Goal: Transaction & Acquisition: Purchase product/service

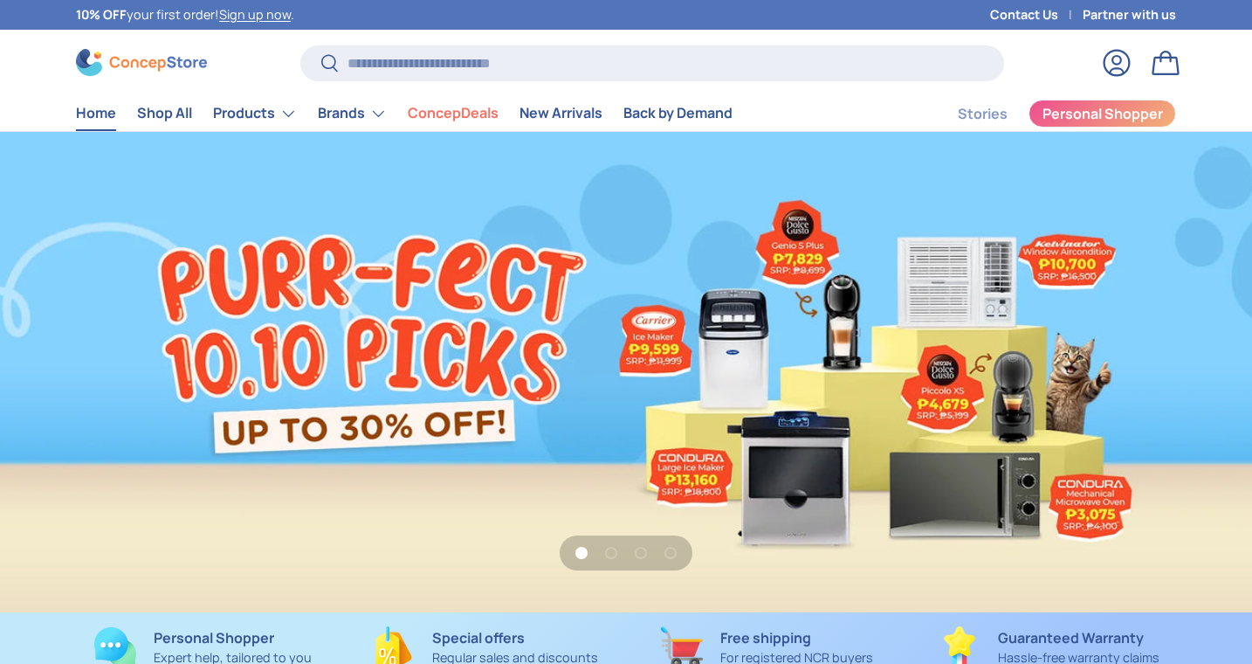
scroll to position [4506, 7196]
click at [731, 61] on input "Search" at bounding box center [652, 63] width 704 height 36
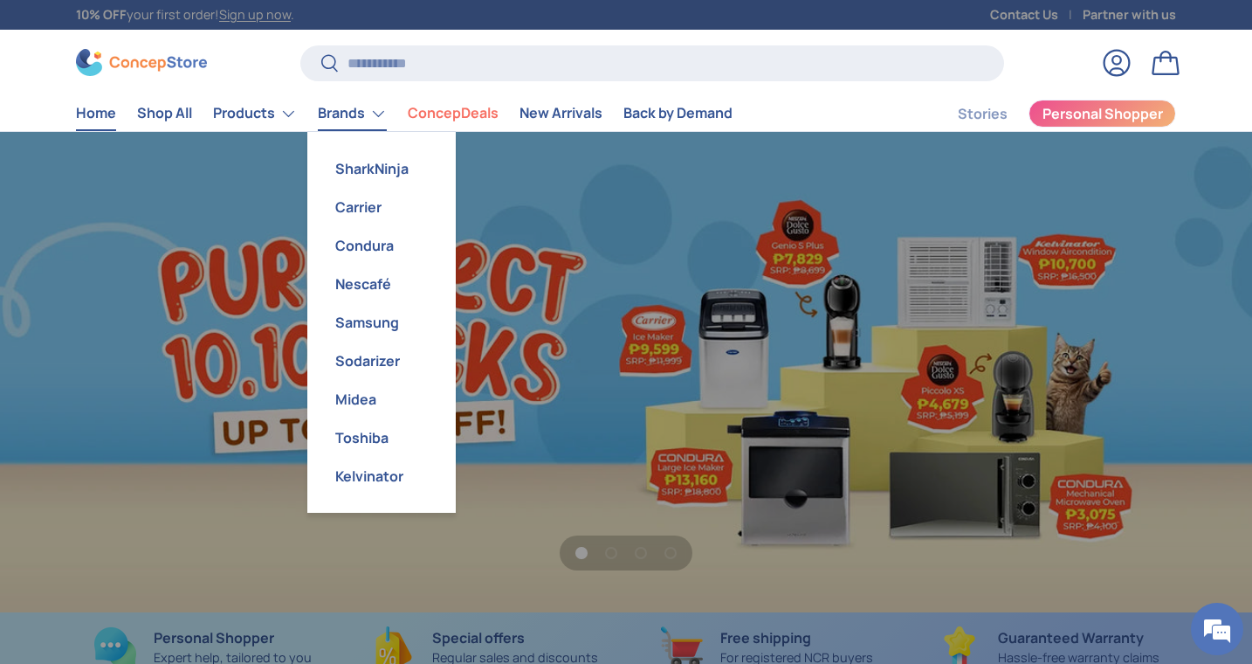
click at [341, 110] on link "Brands" at bounding box center [352, 113] width 69 height 35
click at [362, 210] on link "Carrier" at bounding box center [381, 207] width 127 height 38
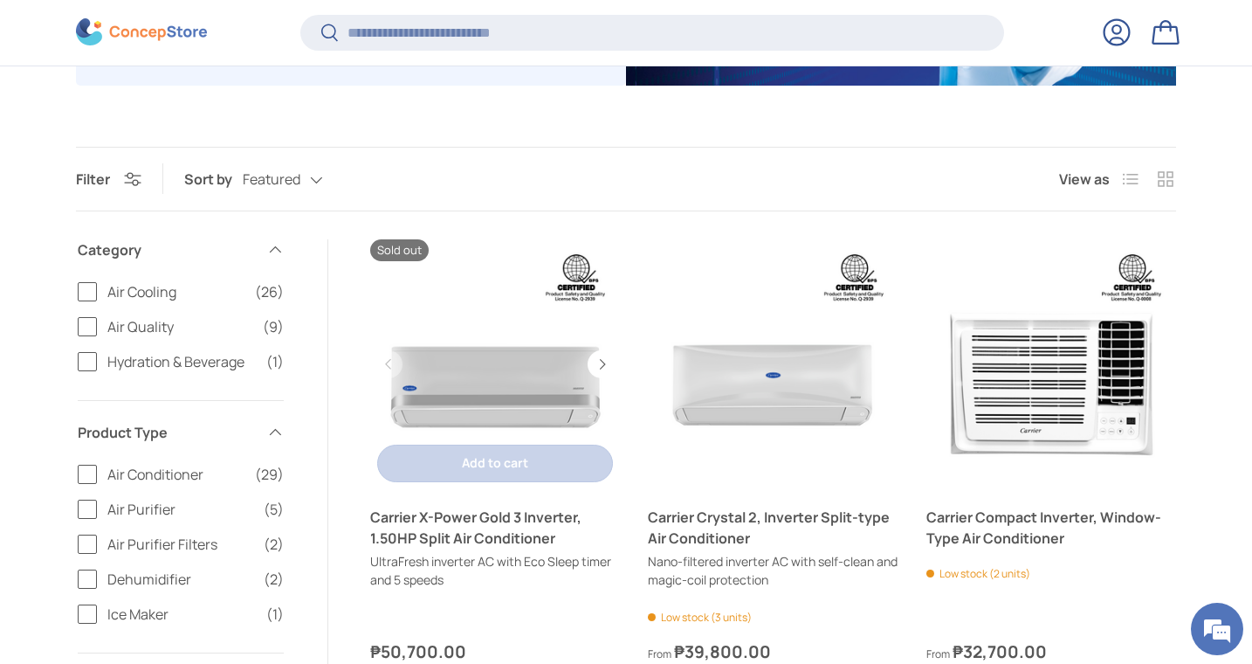
scroll to position [465, 0]
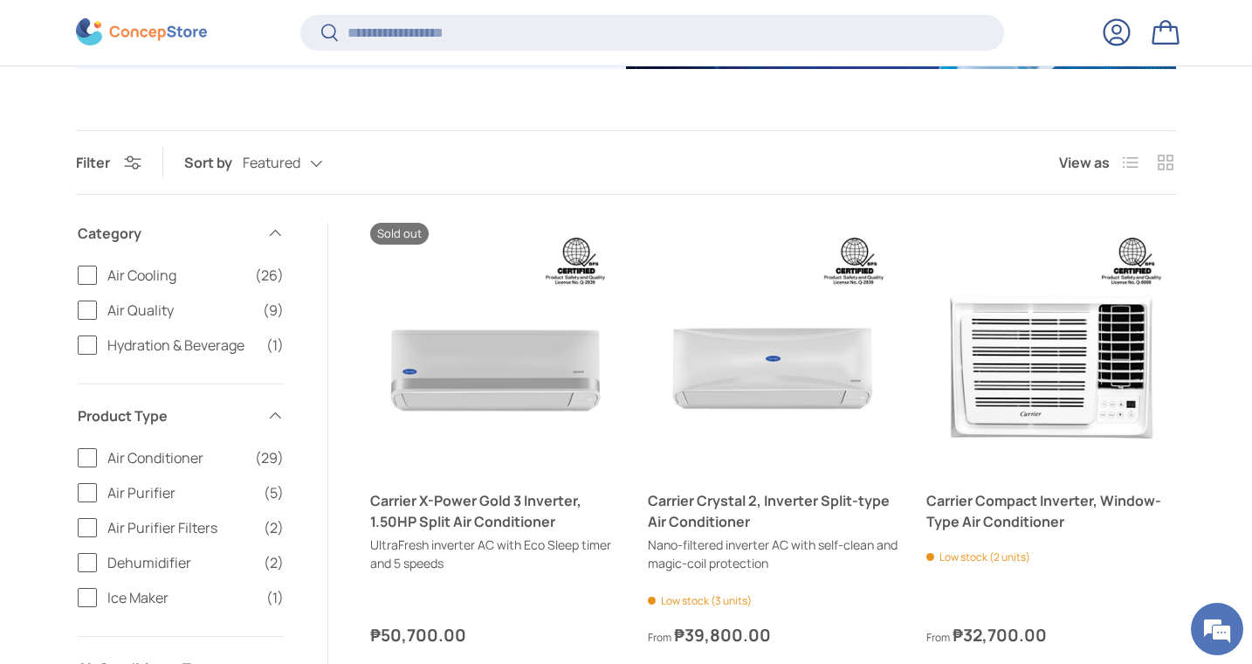
click at [151, 272] on span "Air Cooling" at bounding box center [175, 275] width 137 height 21
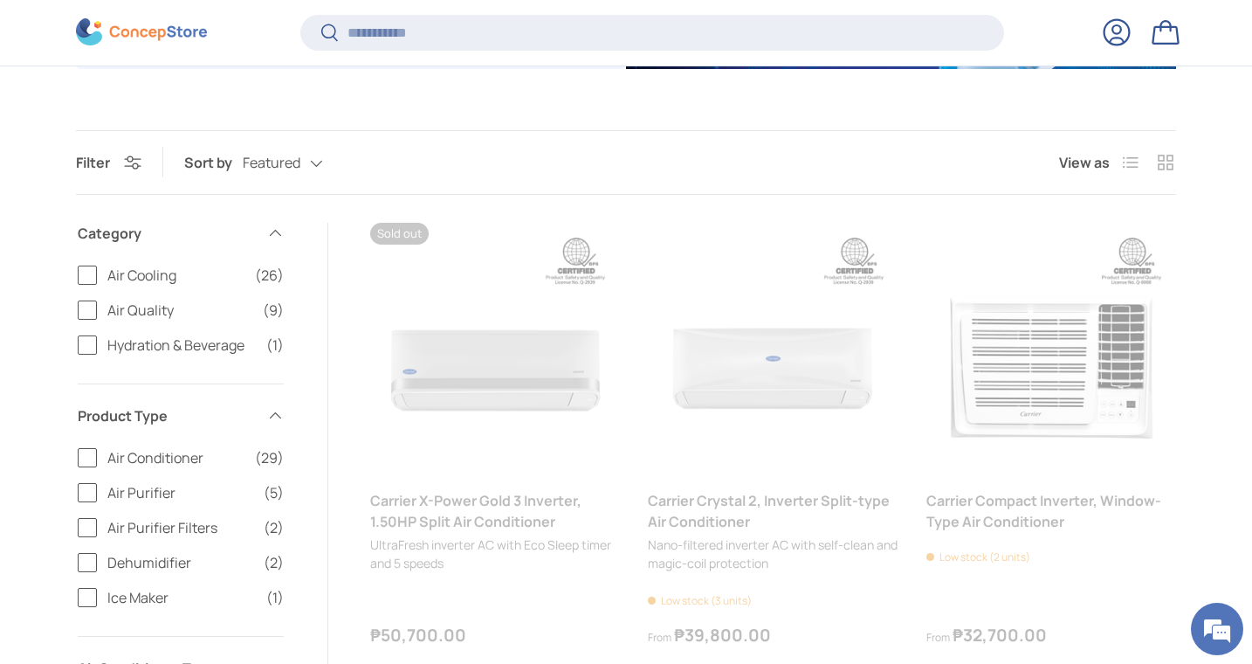
click at [151, 272] on span "Air Cooling" at bounding box center [175, 275] width 137 height 21
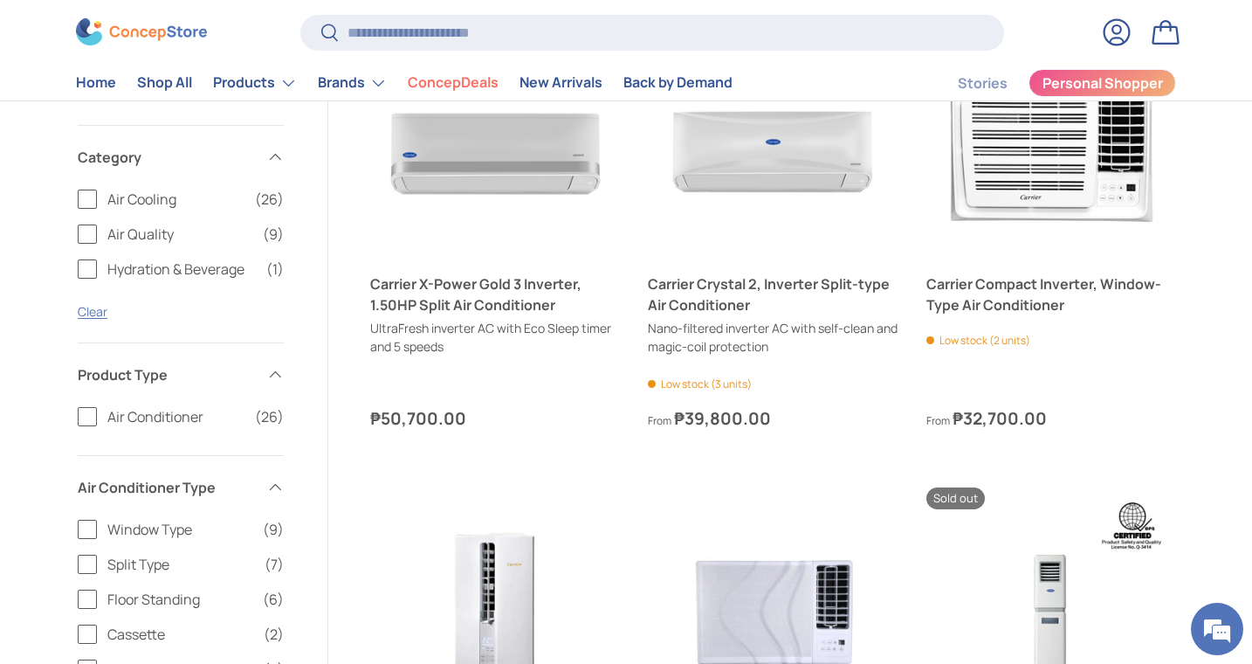
scroll to position [670, 0]
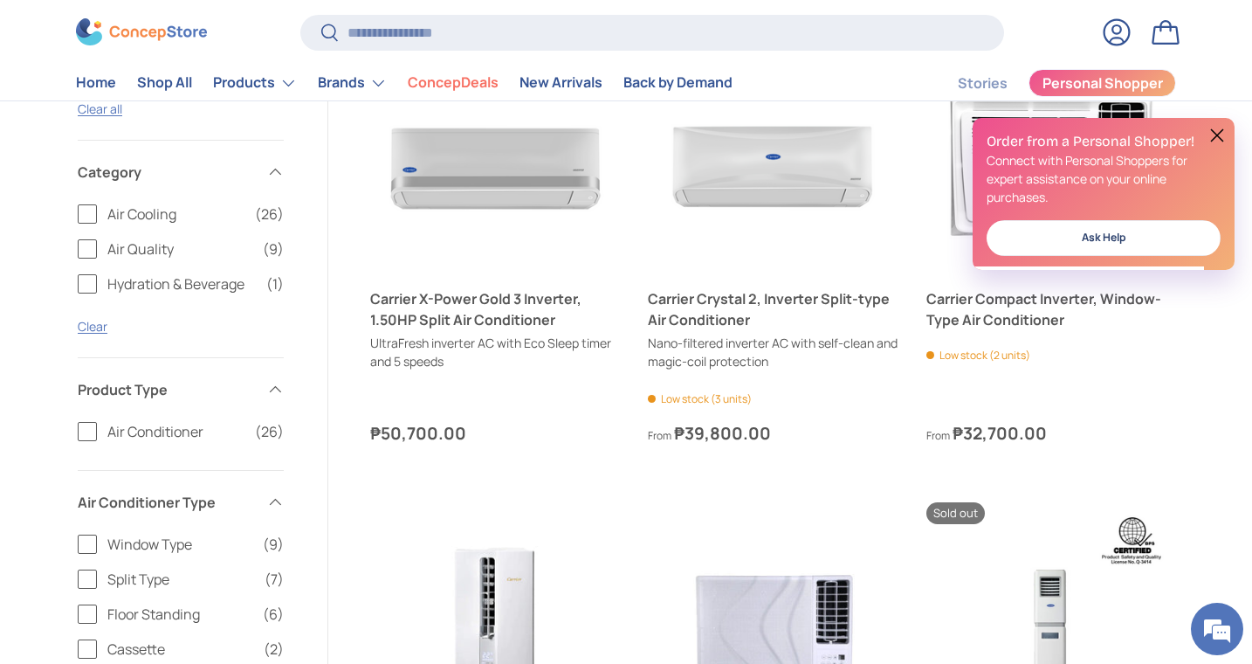
click at [132, 431] on span "Air Conditioner" at bounding box center [175, 431] width 137 height 21
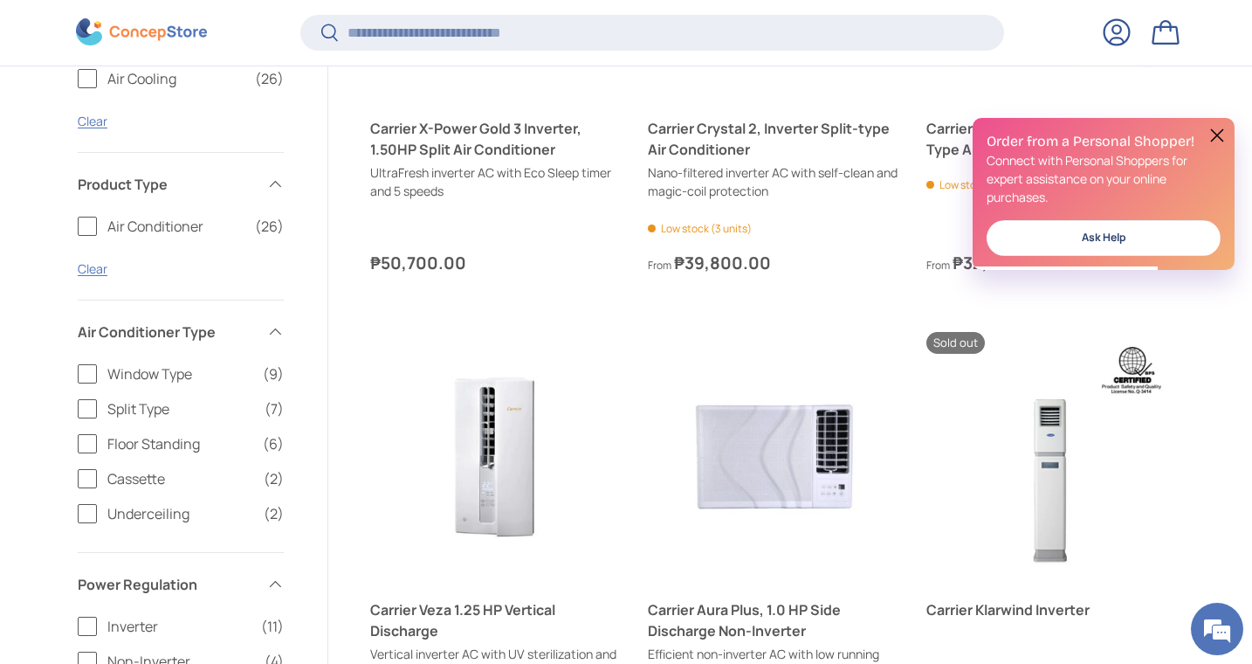
scroll to position [910, 0]
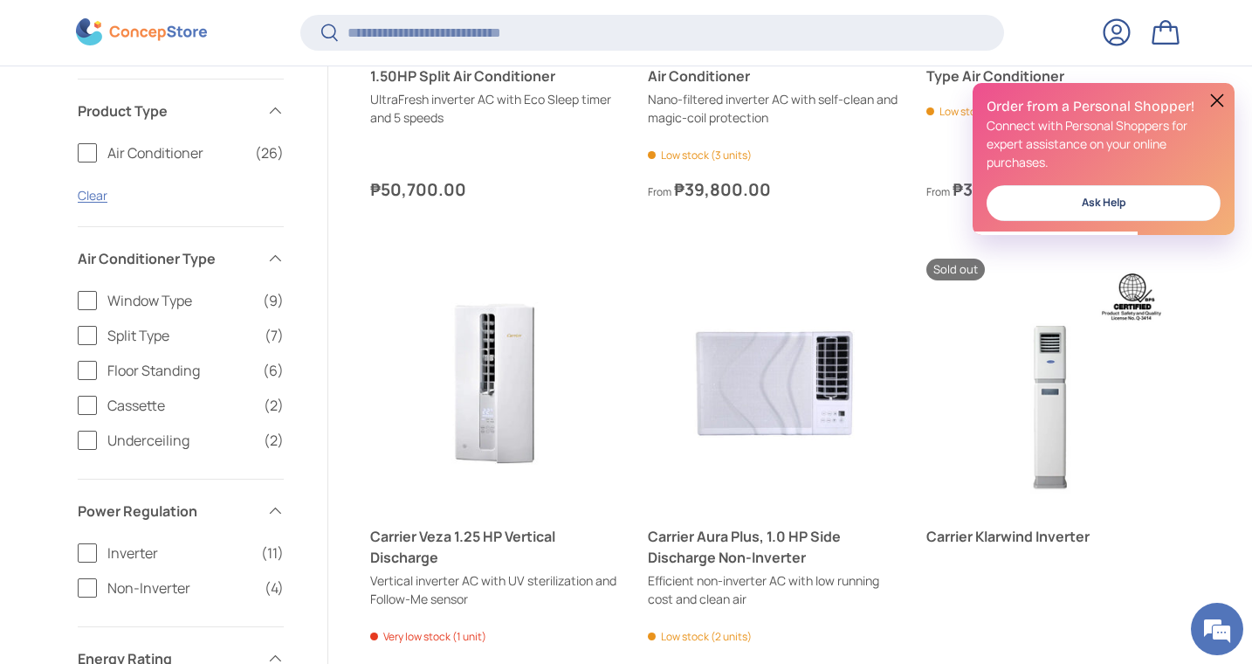
click at [152, 338] on span "Split Type" at bounding box center [180, 335] width 147 height 21
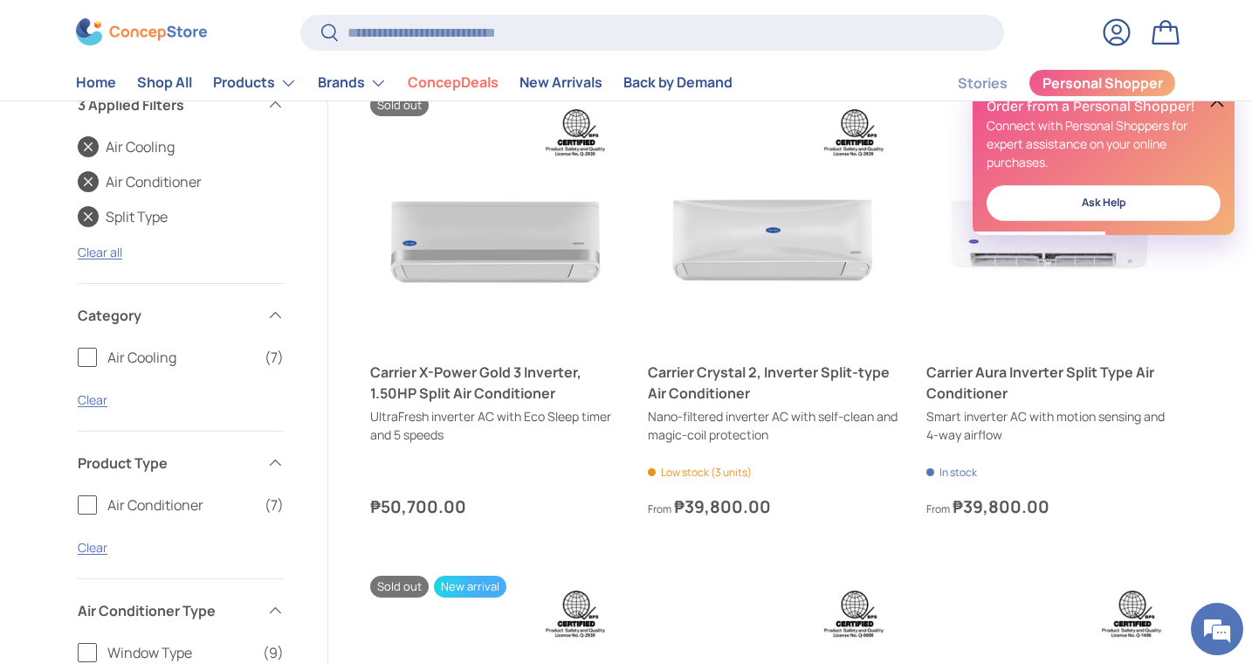
scroll to position [545, 0]
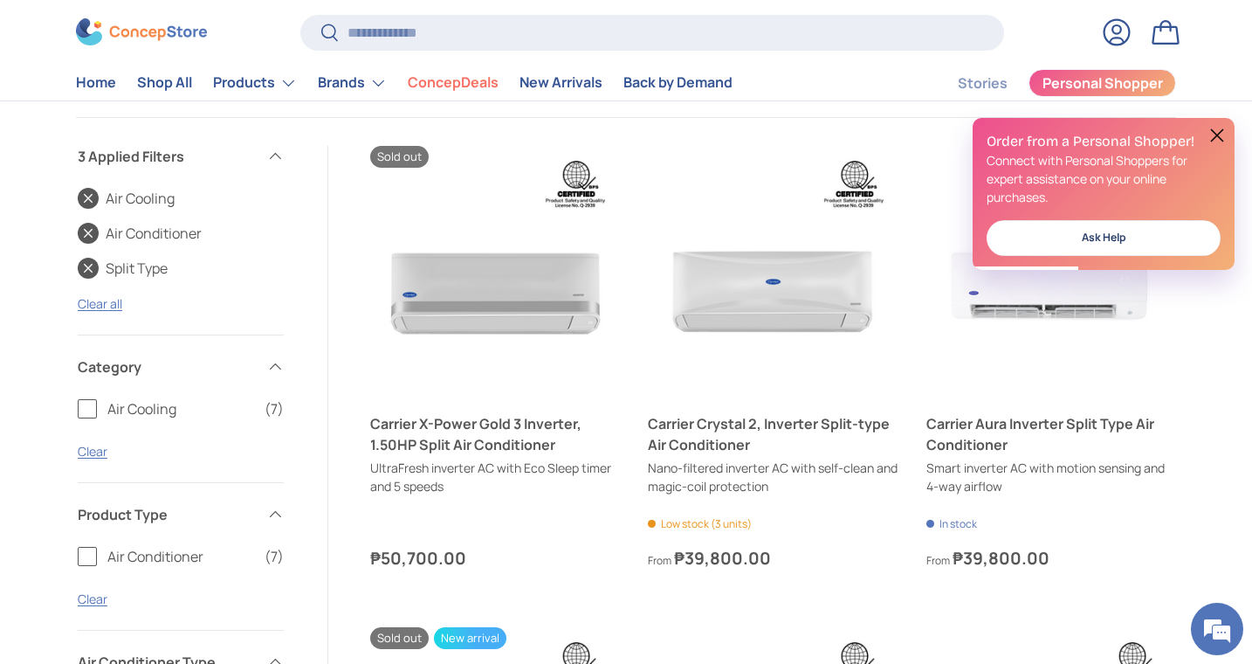
click at [1211, 139] on button at bounding box center [1217, 135] width 21 height 21
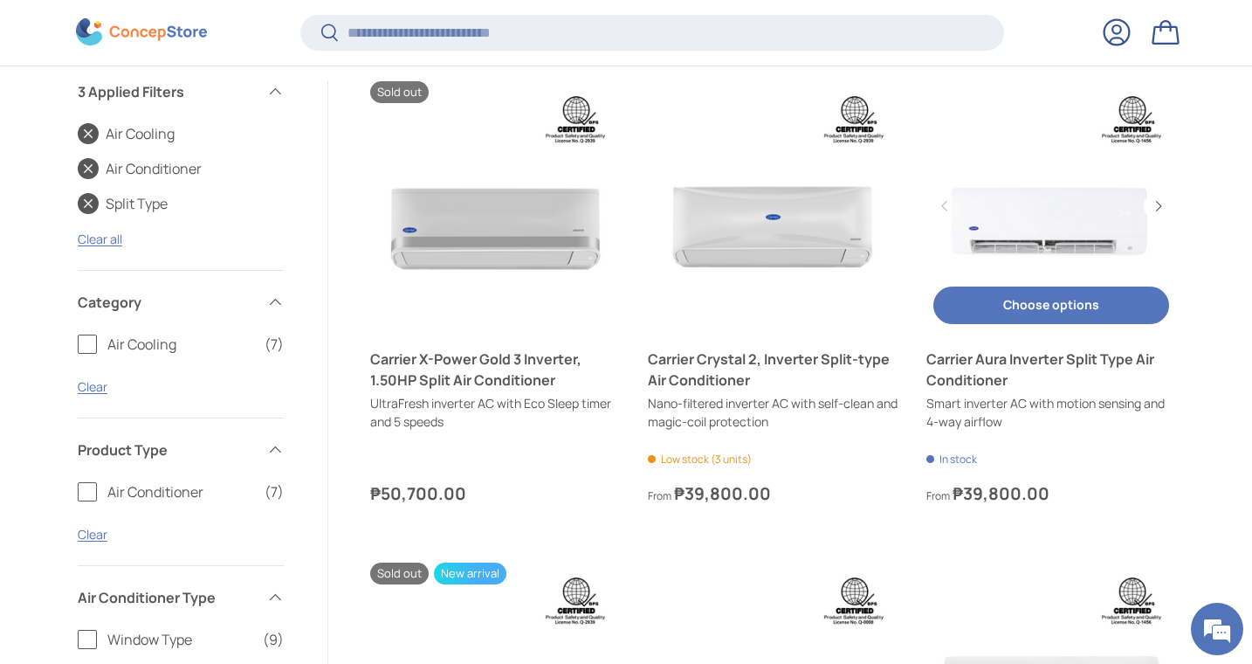
scroll to position [609, 0]
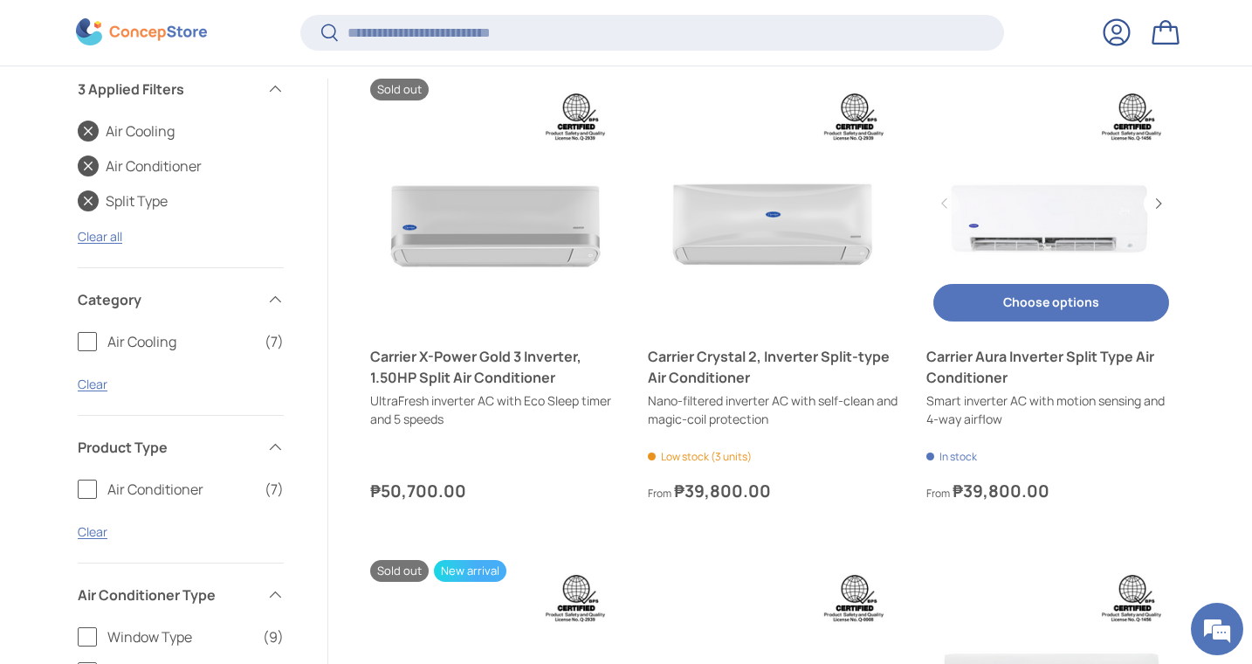
click at [1068, 309] on button "Choose options Choose options" at bounding box center [1052, 303] width 236 height 38
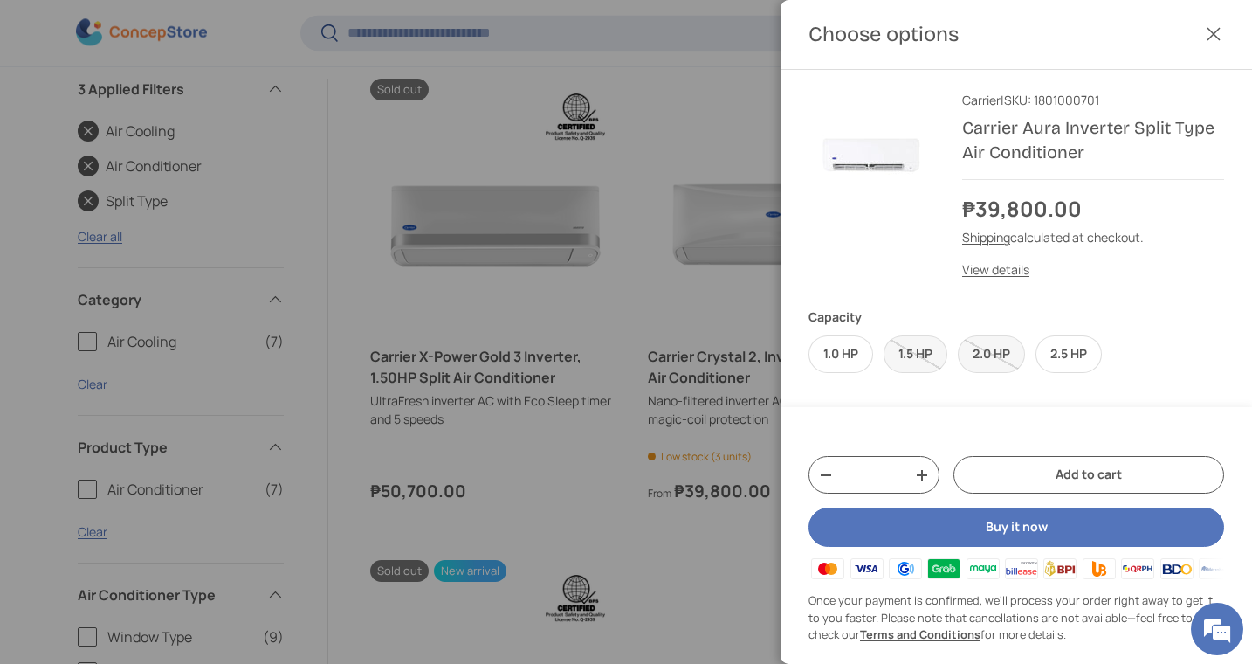
scroll to position [0, 0]
click at [1209, 39] on button "Close" at bounding box center [1214, 34] width 38 height 38
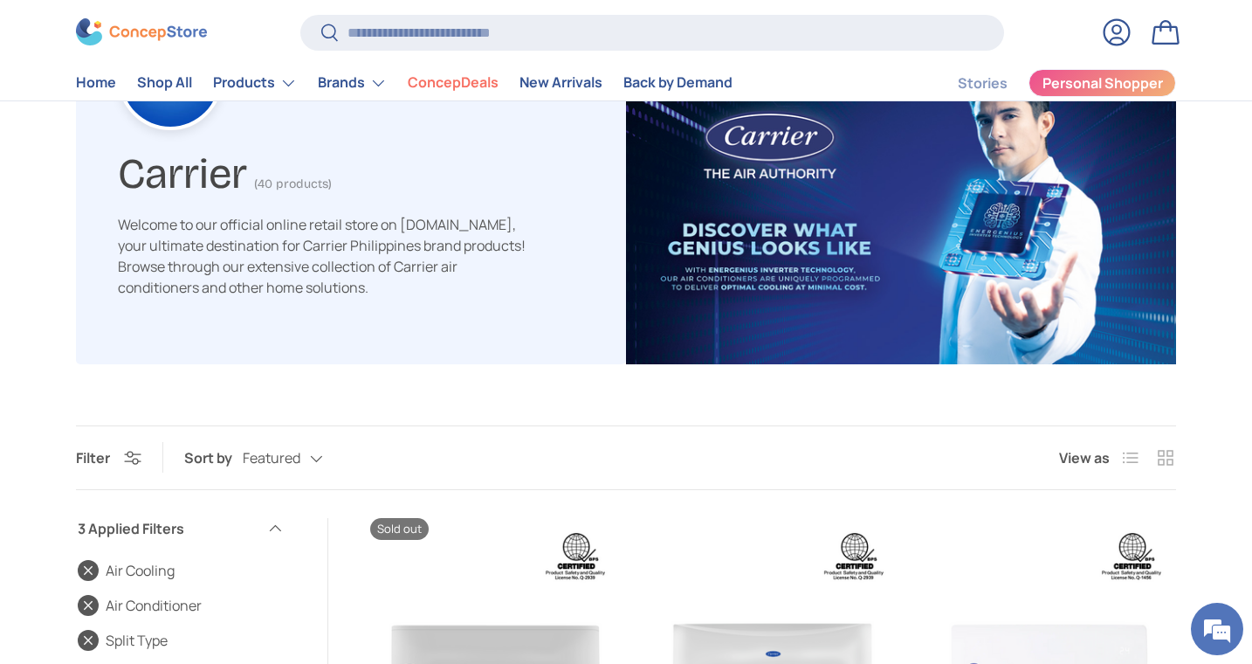
scroll to position [124, 0]
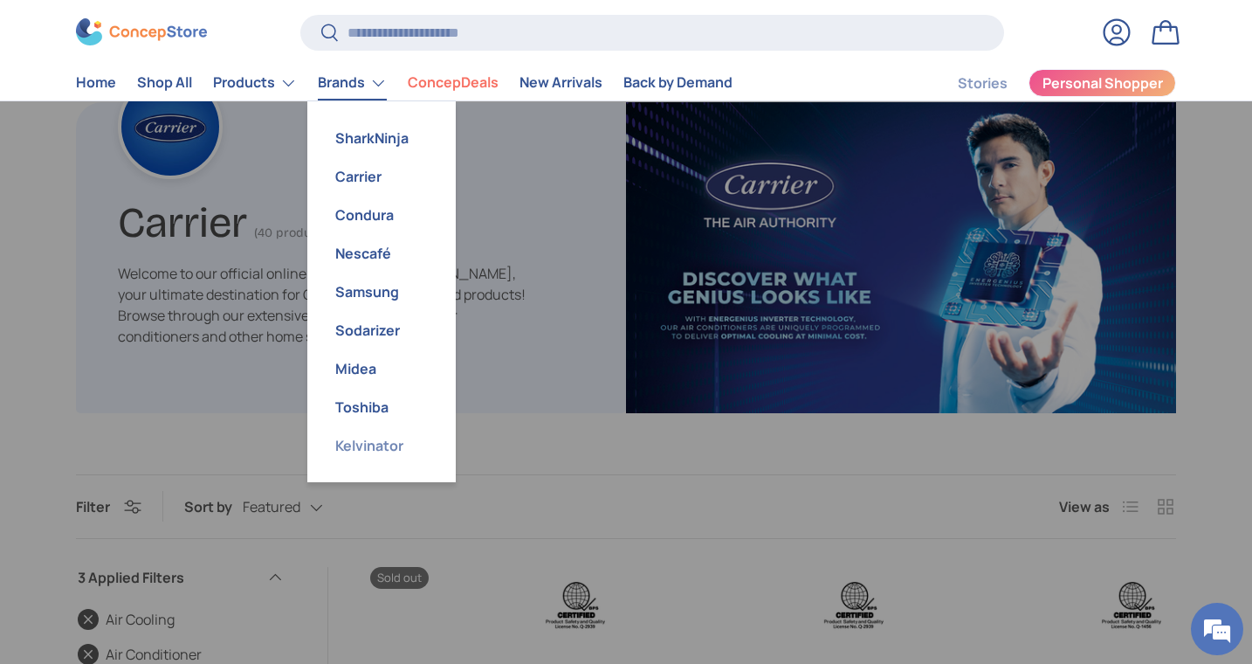
click at [367, 445] on link "Kelvinator" at bounding box center [381, 445] width 127 height 38
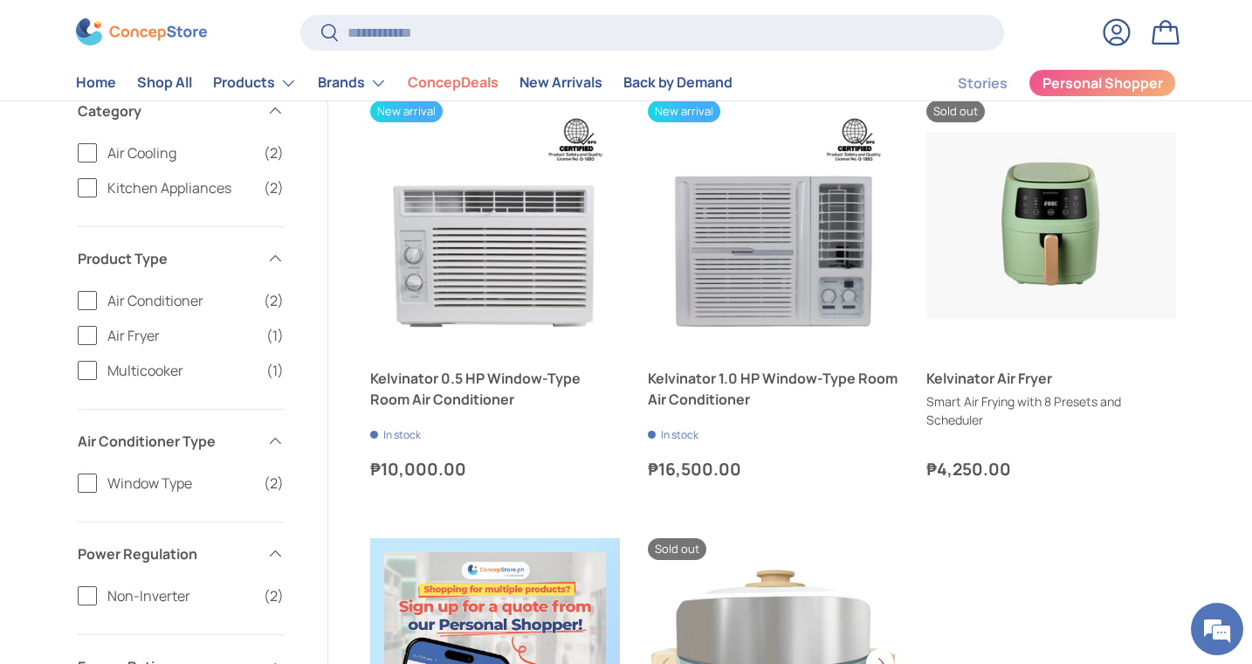
scroll to position [588, 0]
